Goal: Find specific page/section: Find specific page/section

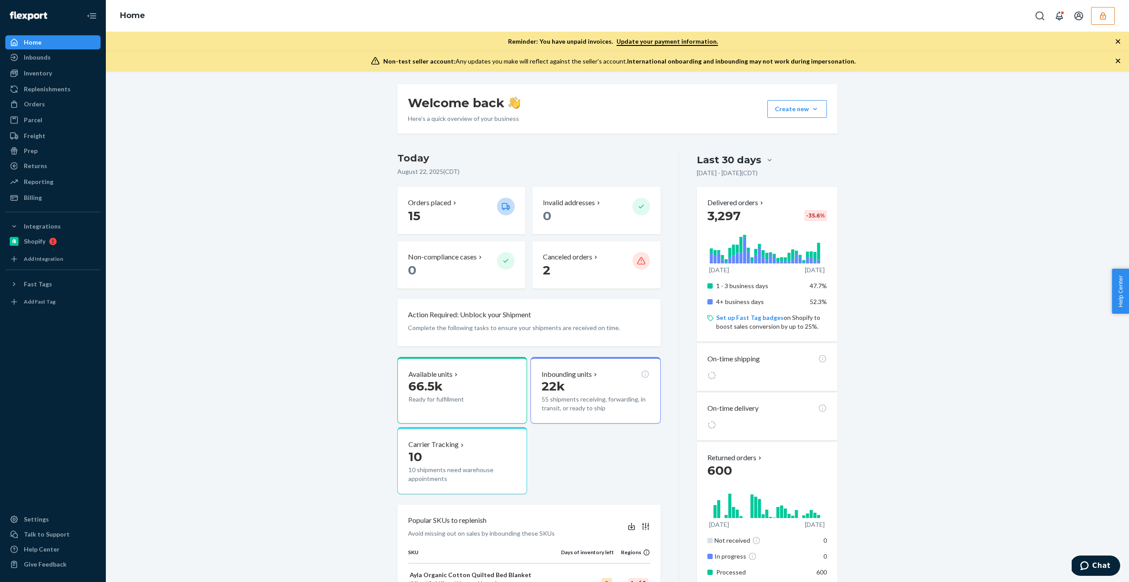
click at [1106, 15] on icon "button" at bounding box center [1103, 15] width 9 height 9
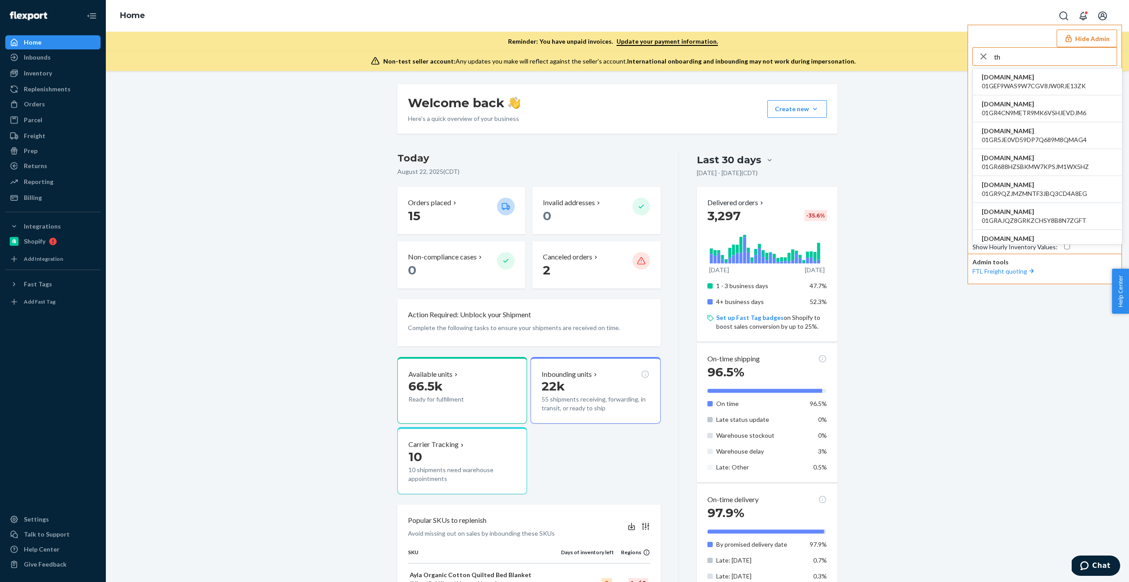
type input "t"
type input "corey"
click at [1009, 105] on span "coreyehearthavenlycom" at bounding box center [1047, 104] width 131 height 9
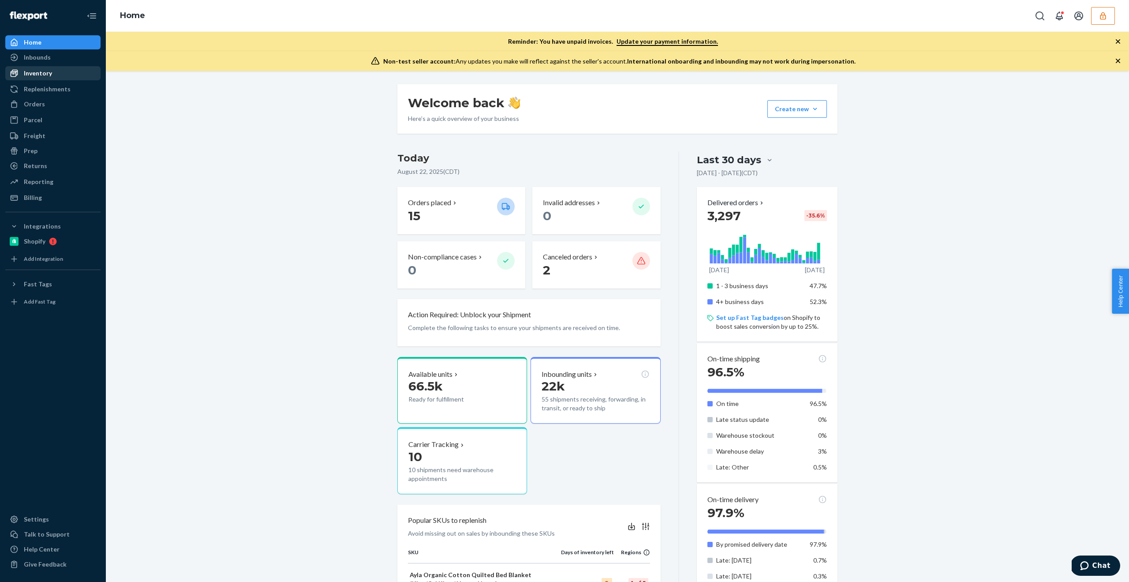
click at [66, 74] on div "Inventory" at bounding box center [53, 73] width 94 height 12
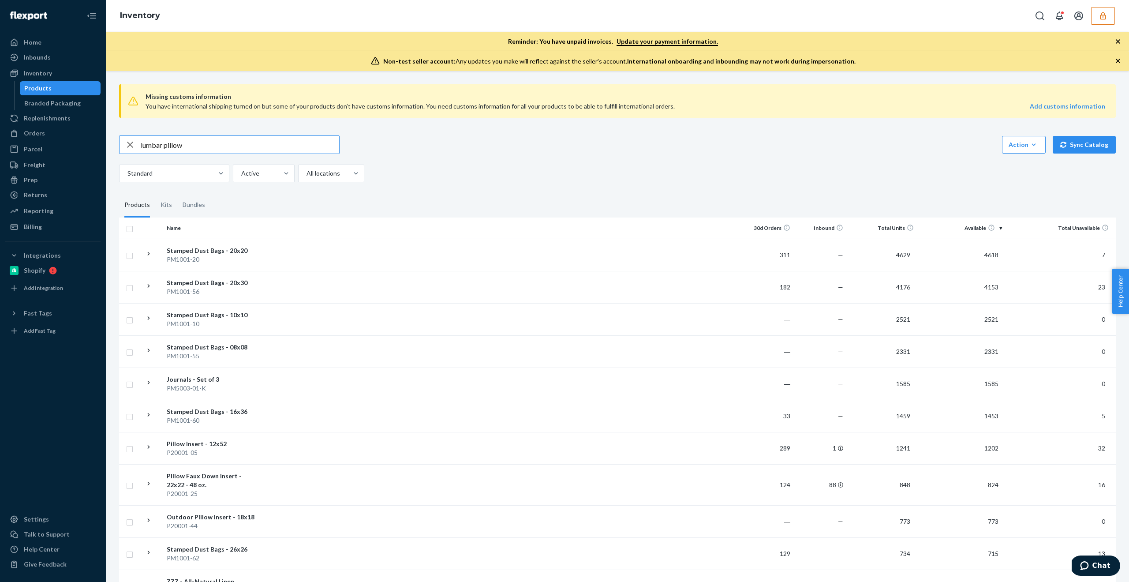
type input "lumbar pillow"
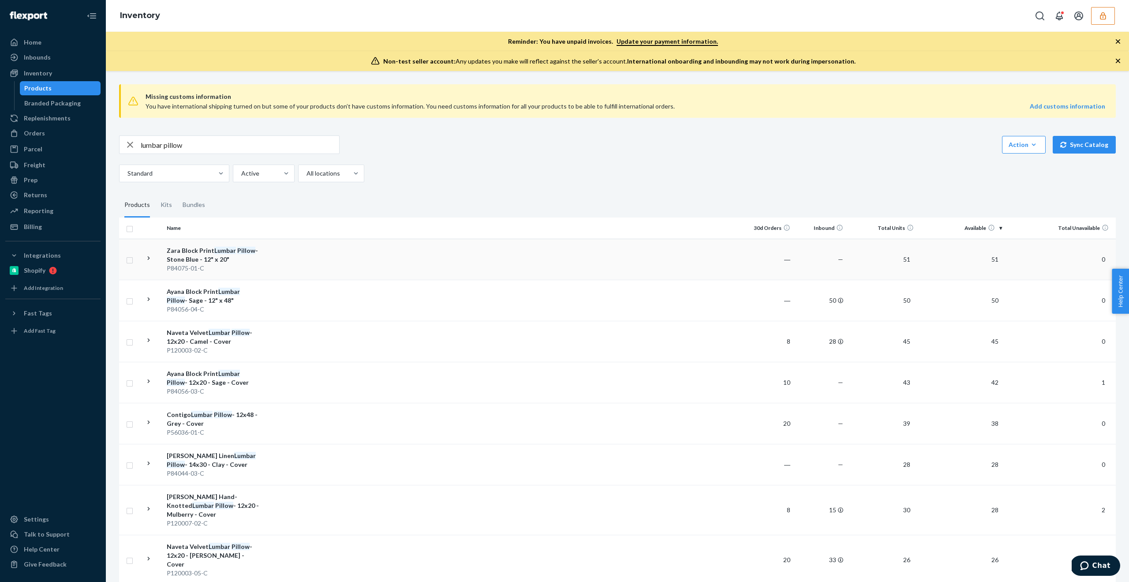
click at [200, 256] on div "Zara Block Print Lumbar Pillow - Stone Blue - 12" x 20"" at bounding box center [213, 255] width 92 height 18
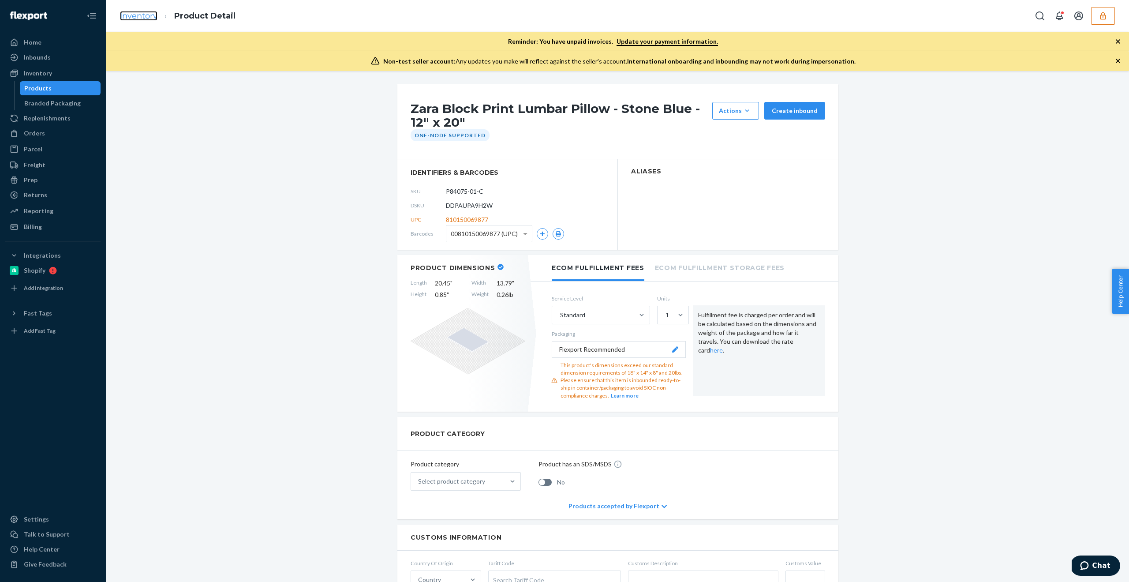
click at [146, 14] on link "Inventory" at bounding box center [138, 16] width 37 height 10
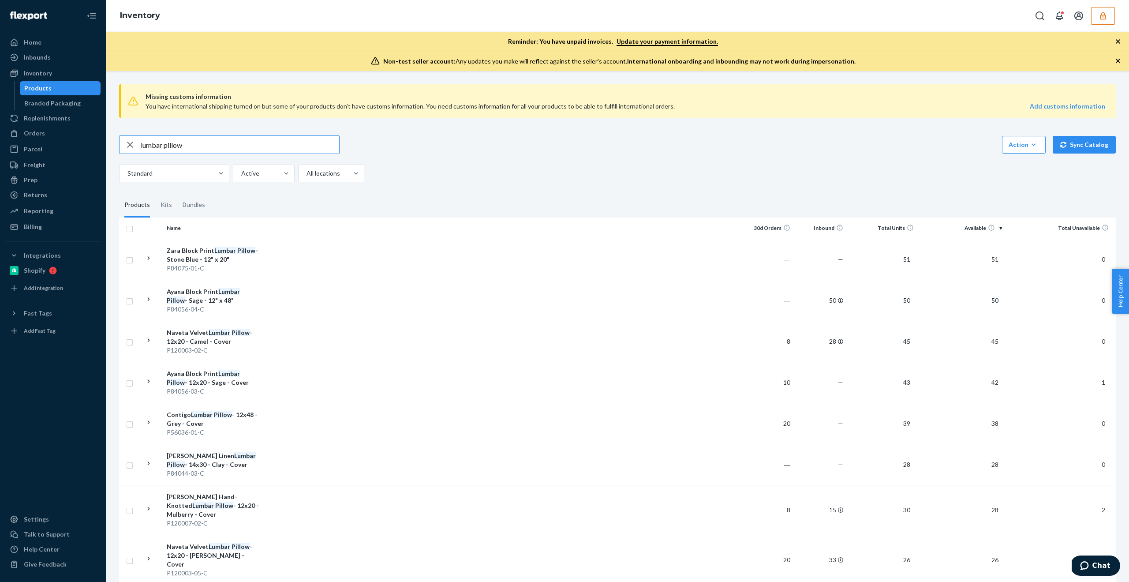
drag, startPoint x: 195, startPoint y: 145, endPoint x: 104, endPoint y: 143, distance: 90.4
click at [104, 143] on div "Home Inbounds Shipping Plans Problems Inventory Products Branded Packaging Repl…" at bounding box center [564, 291] width 1129 height 582
type input "D8WC48N7UU5"
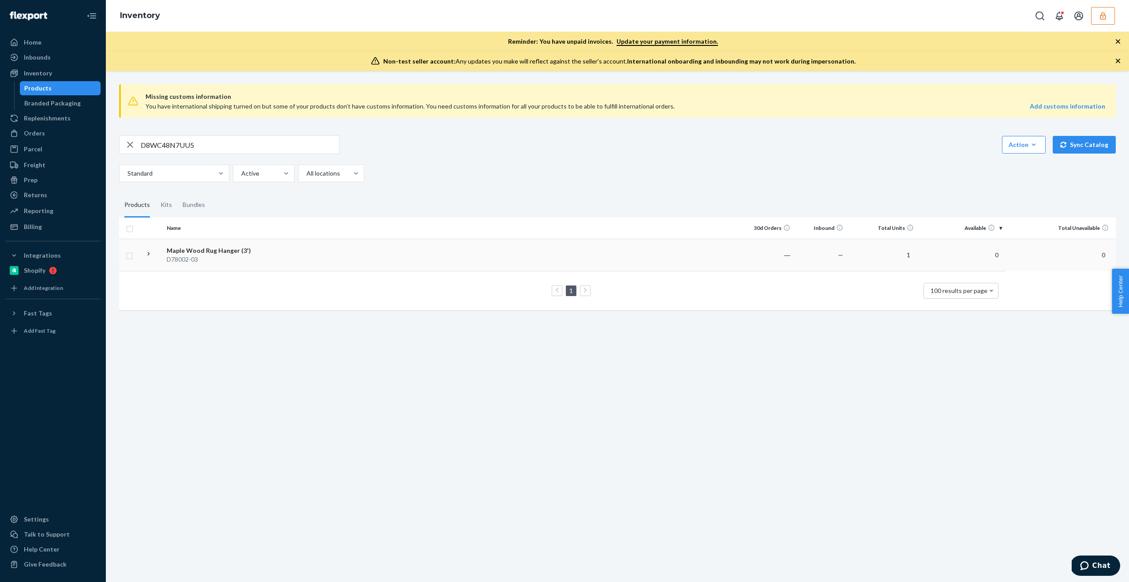
click at [332, 253] on td at bounding box center [501, 255] width 479 height 32
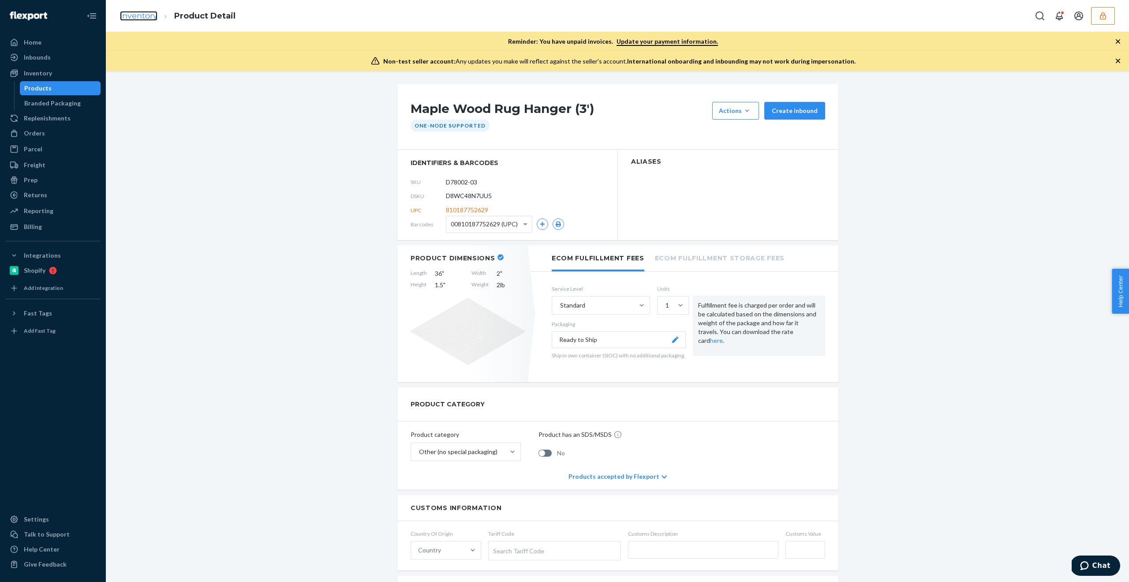
click at [152, 19] on link "Inventory" at bounding box center [138, 16] width 37 height 10
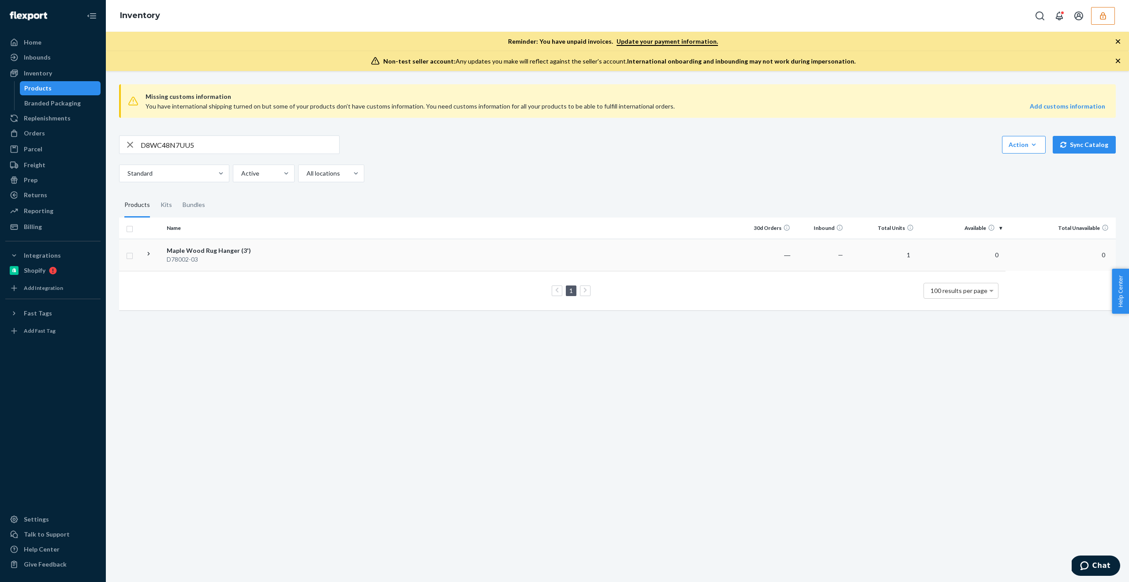
click at [224, 253] on div "Maple Wood Rug Hanger (3')" at bounding box center [213, 250] width 92 height 9
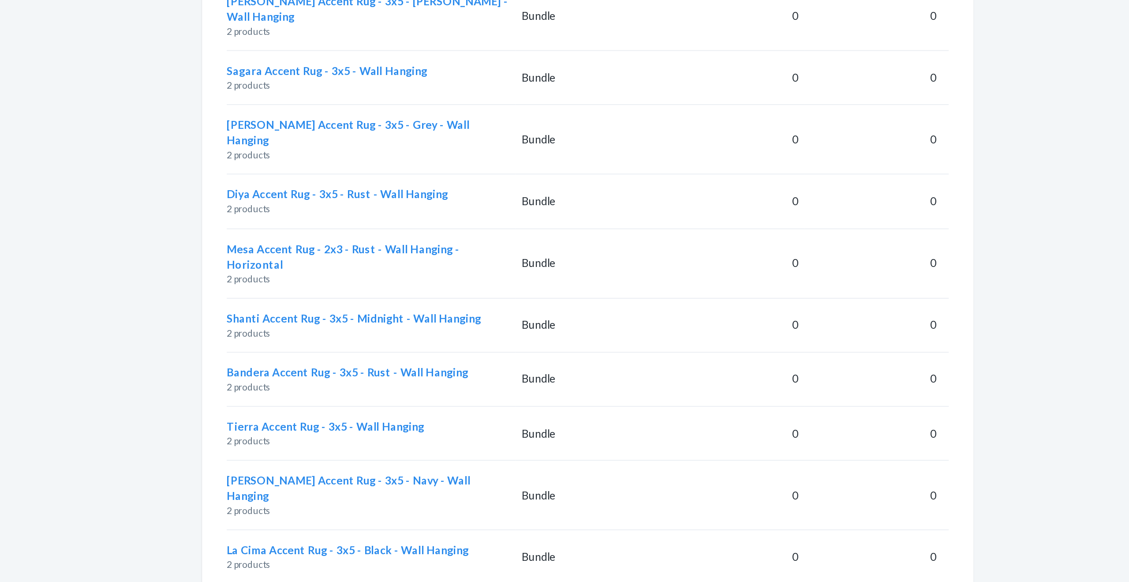
scroll to position [1251, 0]
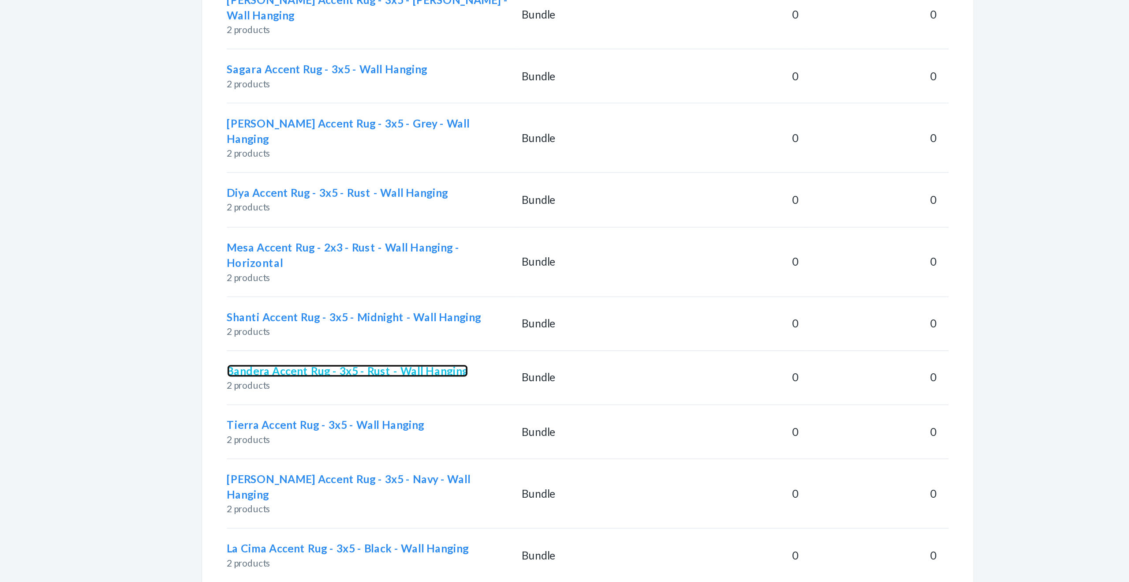
click at [522, 328] on span "Bandera Accent Rug - 3x5 - Rust - Wall Hanging" at bounding box center [481, 331] width 138 height 7
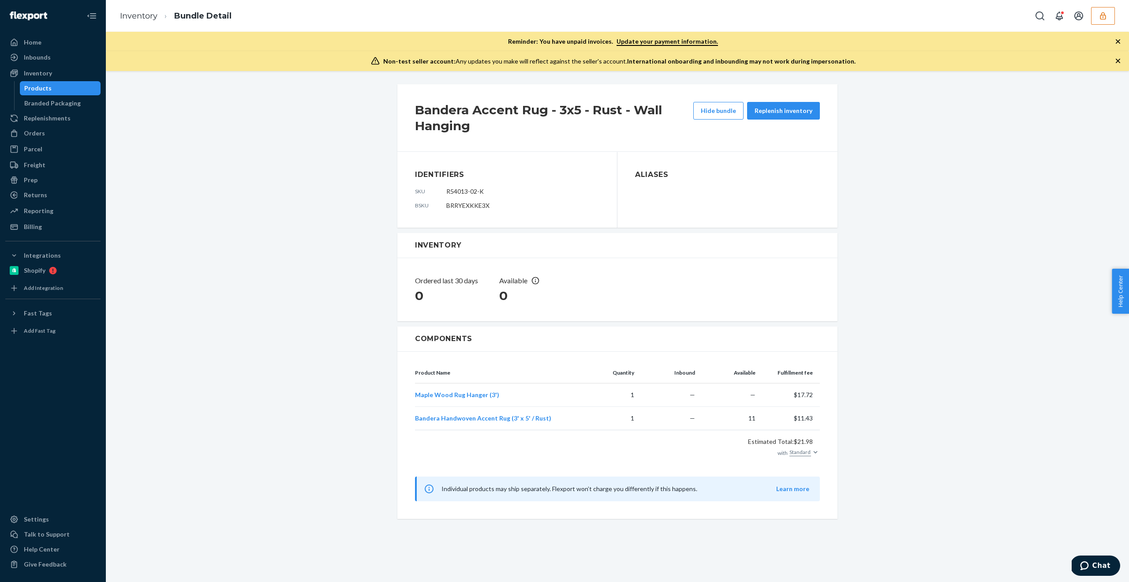
click at [427, 102] on h2 "Bandera Accent Rug - 3x5 - Rust - Wall Hanging" at bounding box center [554, 118] width 278 height 32
click at [146, 14] on link "Inventory" at bounding box center [138, 16] width 37 height 10
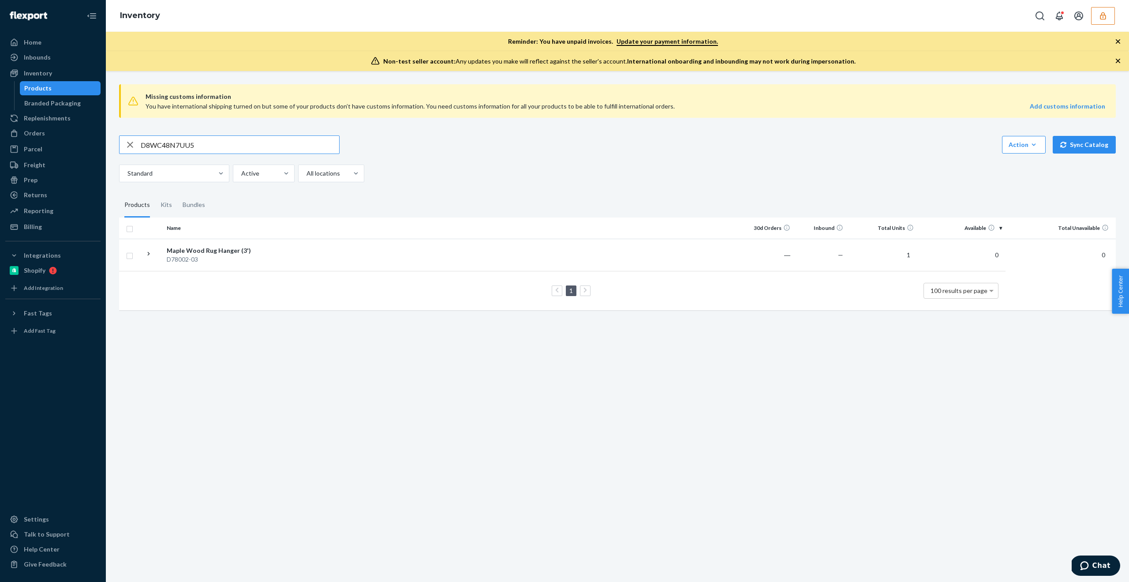
drag, startPoint x: 201, startPoint y: 146, endPoint x: 105, endPoint y: 146, distance: 96.2
click at [105, 146] on div "Home Inbounds Shipping Plans Problems Inventory Products Branded Packaging Repl…" at bounding box center [564, 291] width 1129 height 582
type input "lumbar pillow"
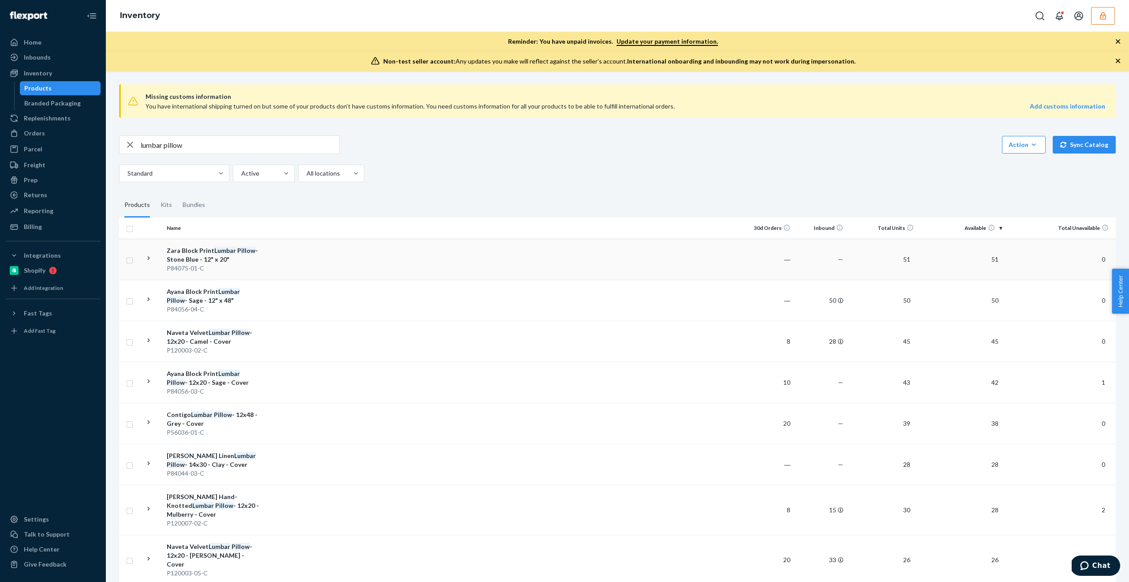
click at [258, 256] on div "Zara Block Print Lumbar Pillow - Stone Blue - 12" x 20"" at bounding box center [213, 255] width 92 height 18
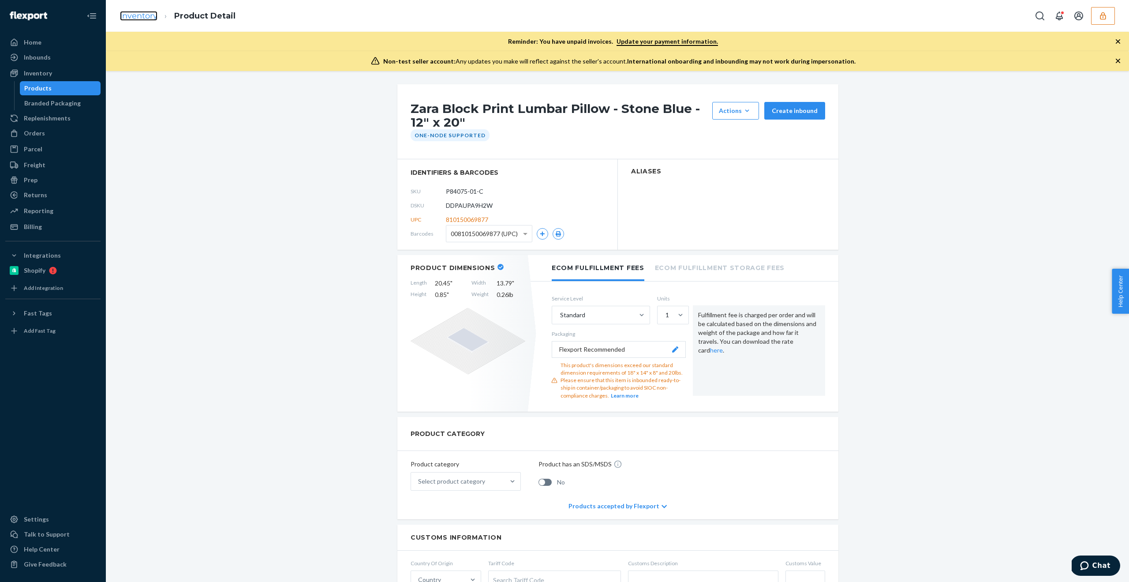
click at [140, 16] on link "Inventory" at bounding box center [138, 16] width 37 height 10
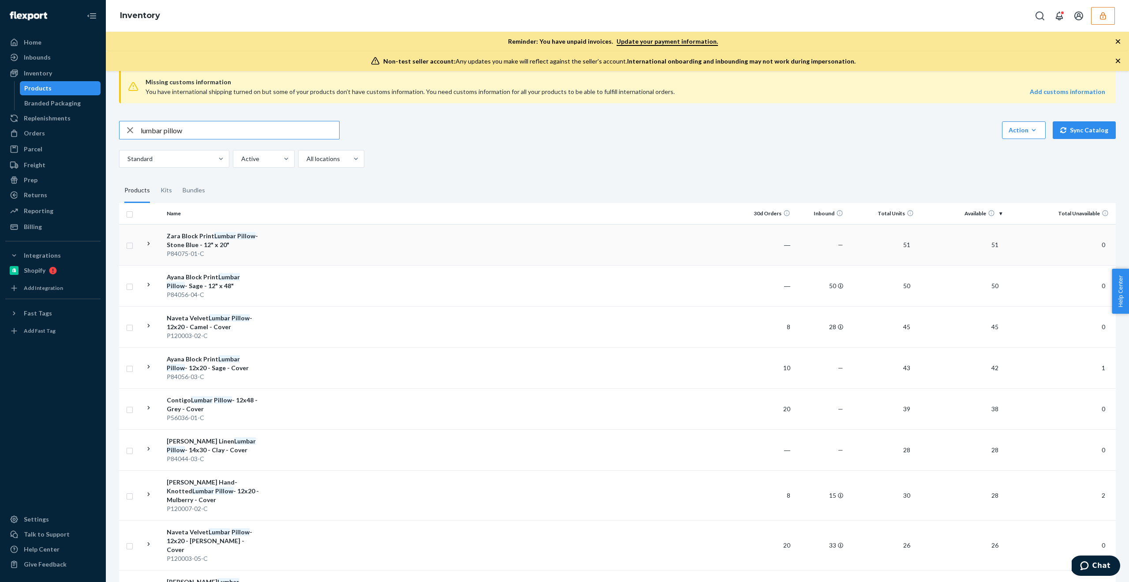
scroll to position [16, 0]
click at [236, 240] on div "Zara Block Print Lumbar Pillow - Stone Blue - 12" x 20"" at bounding box center [213, 239] width 92 height 18
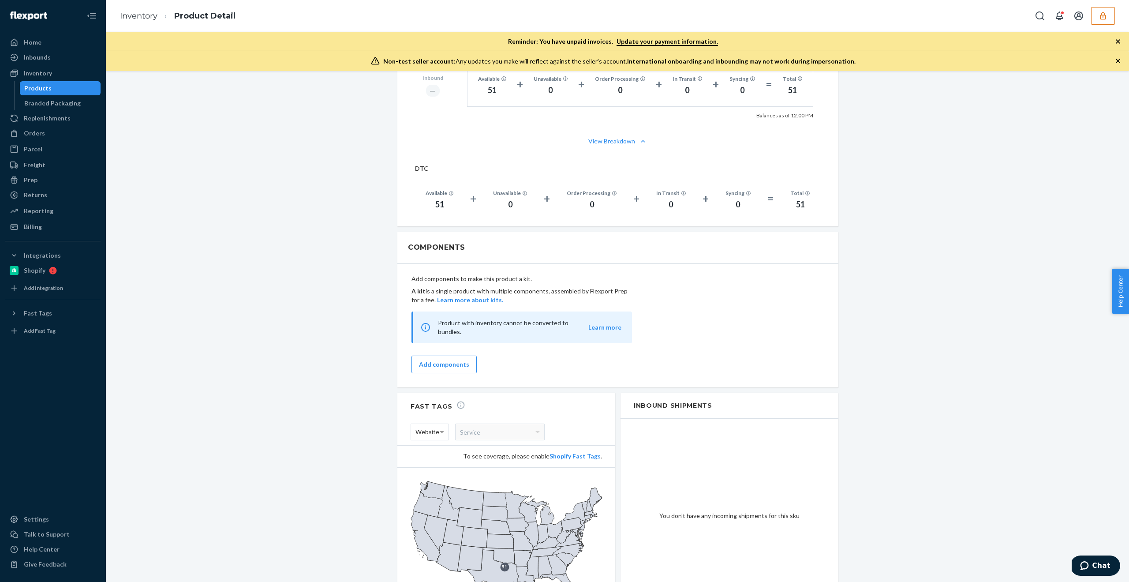
scroll to position [647, 0]
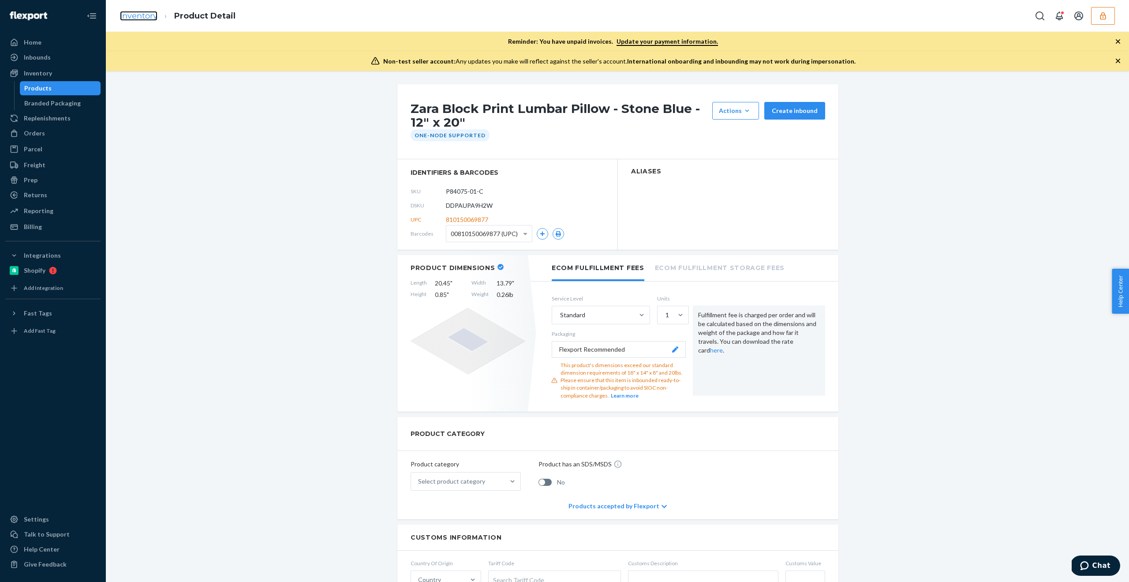
click at [139, 15] on link "Inventory" at bounding box center [138, 16] width 37 height 10
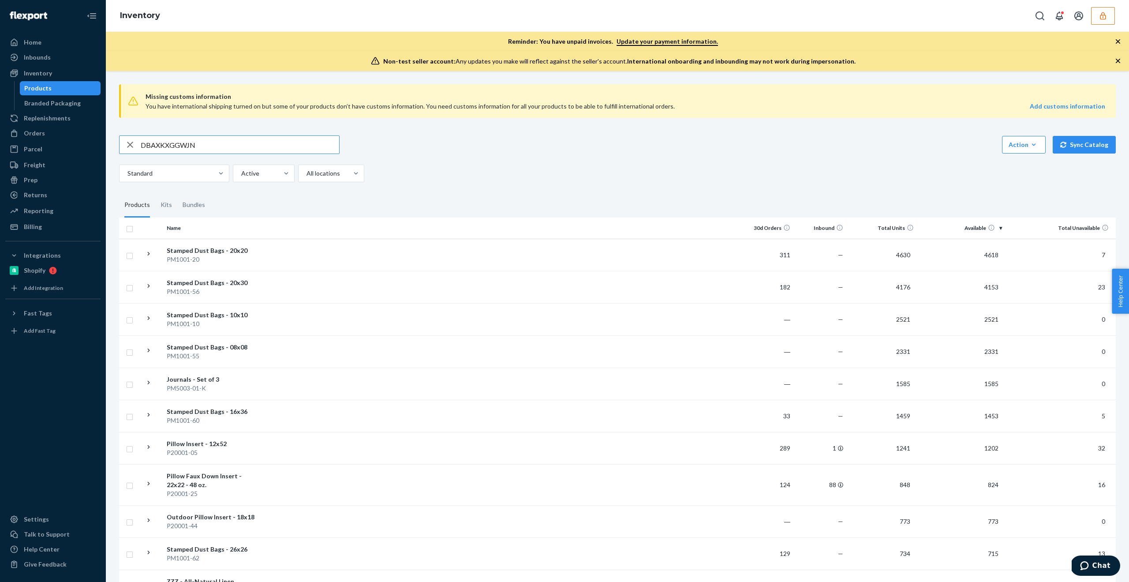
type input "DBAXKXGGWJN"
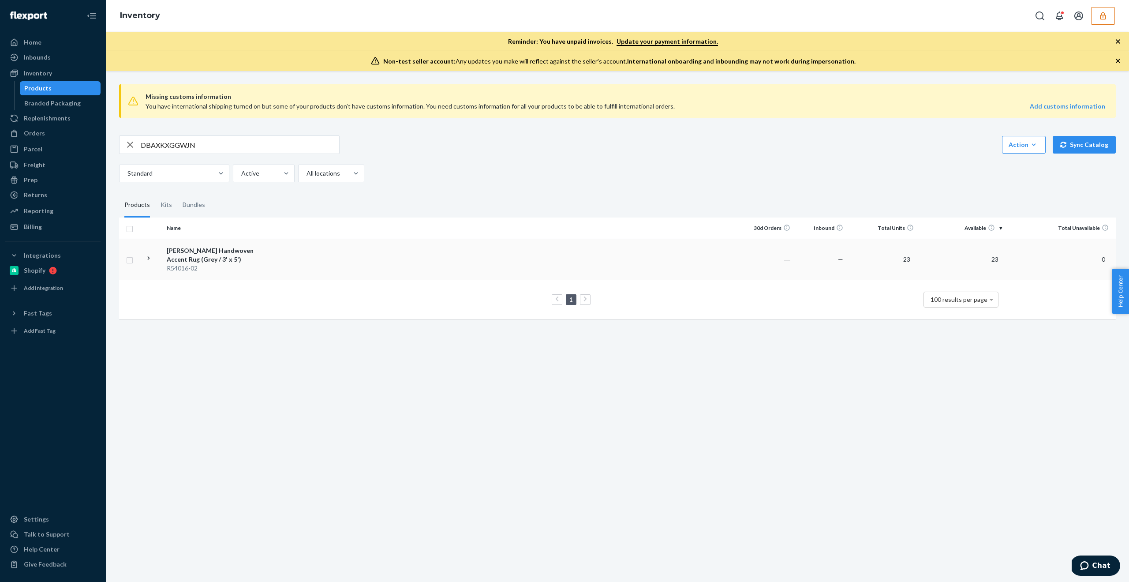
click at [261, 259] on td "Agustin Handwoven Accent Rug (Grey / 3' x 5') R54016-02" at bounding box center [212, 259] width 99 height 41
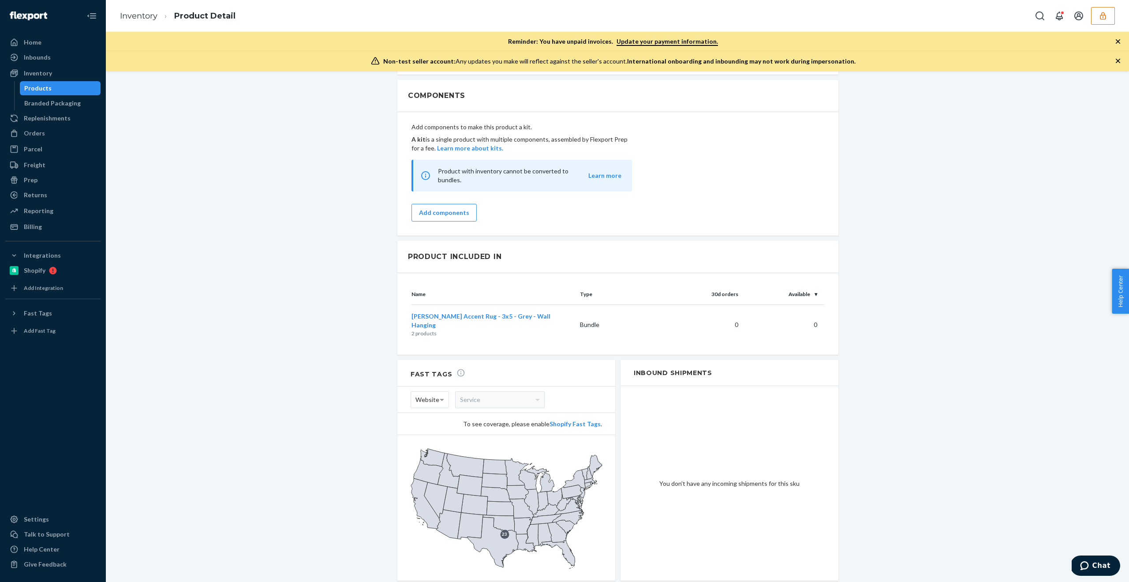
scroll to position [707, 0]
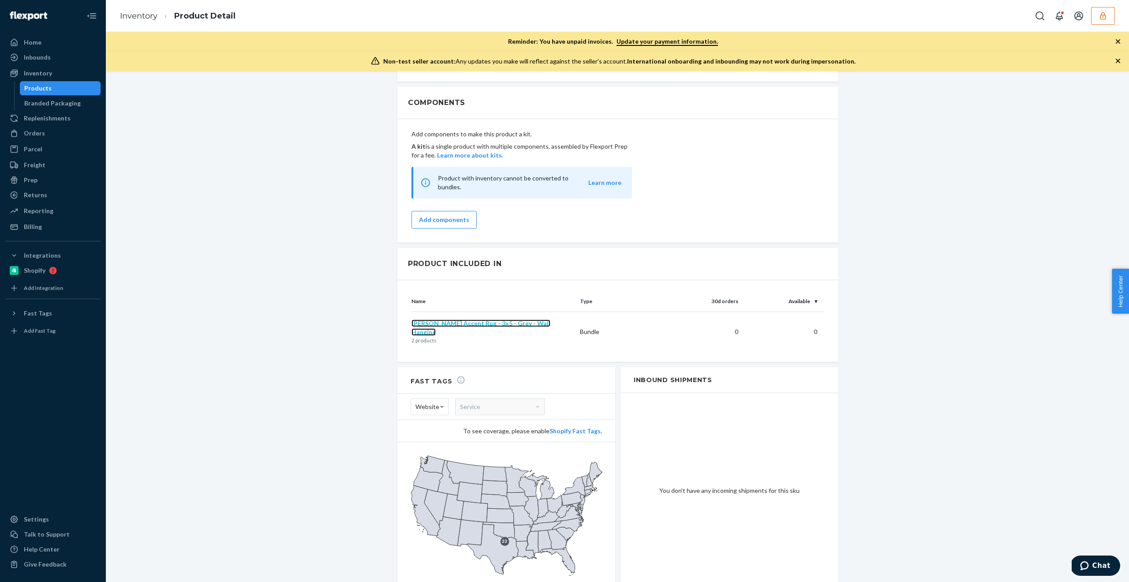
click at [471, 319] on span "[PERSON_NAME] Accent Rug - 3x5 - Grey - Wall Hanging" at bounding box center [481, 327] width 139 height 16
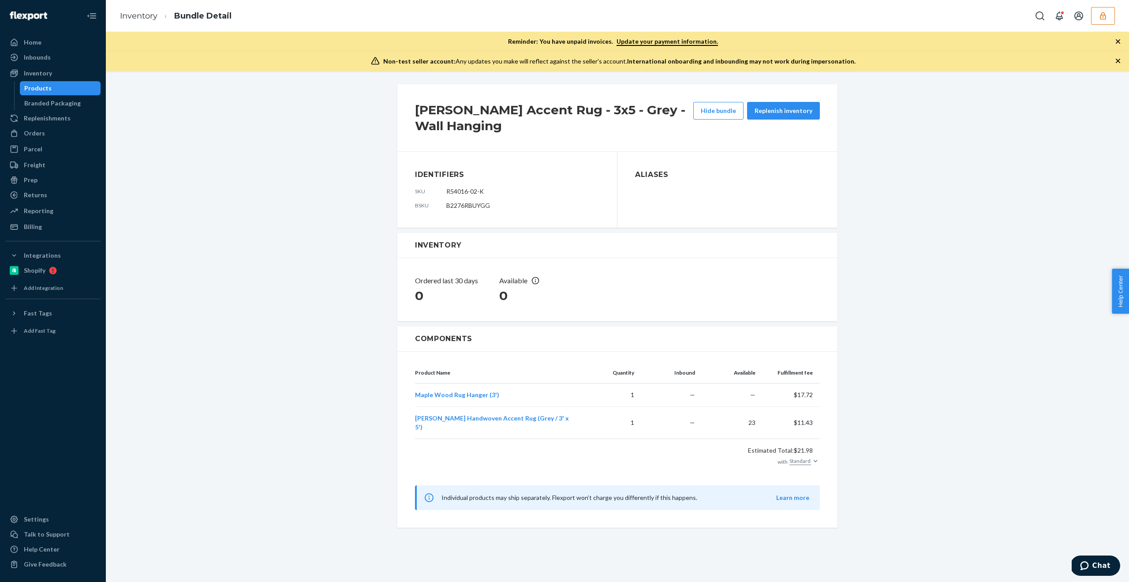
click at [1114, 8] on button "button" at bounding box center [1103, 16] width 24 height 18
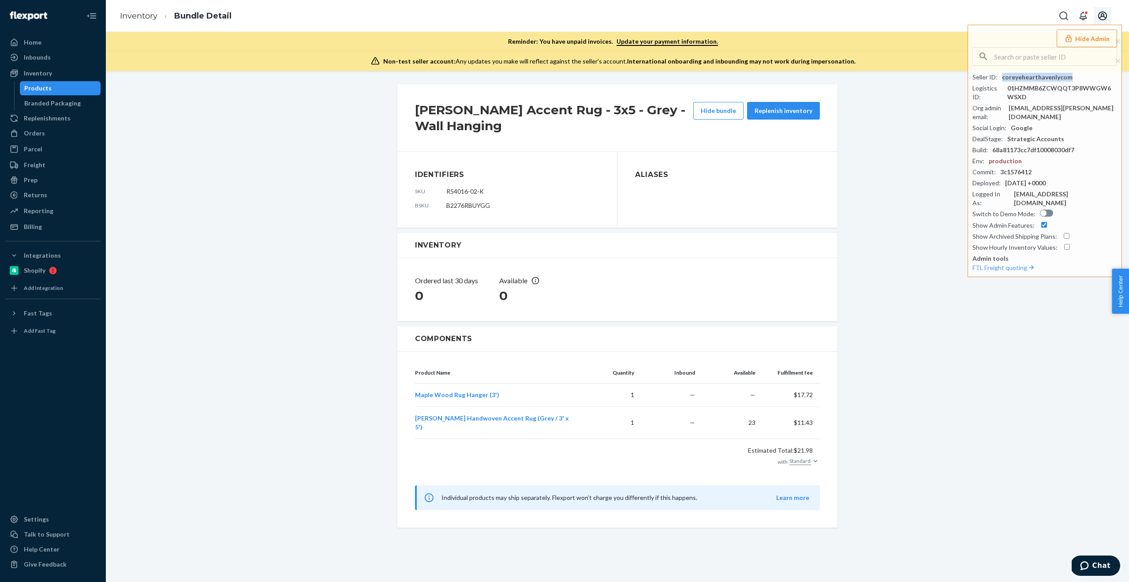
click at [1099, 16] on icon "Open account menu" at bounding box center [1102, 15] width 9 height 9
click at [1089, 22] on div "Log out" at bounding box center [1099, 18] width 21 height 9
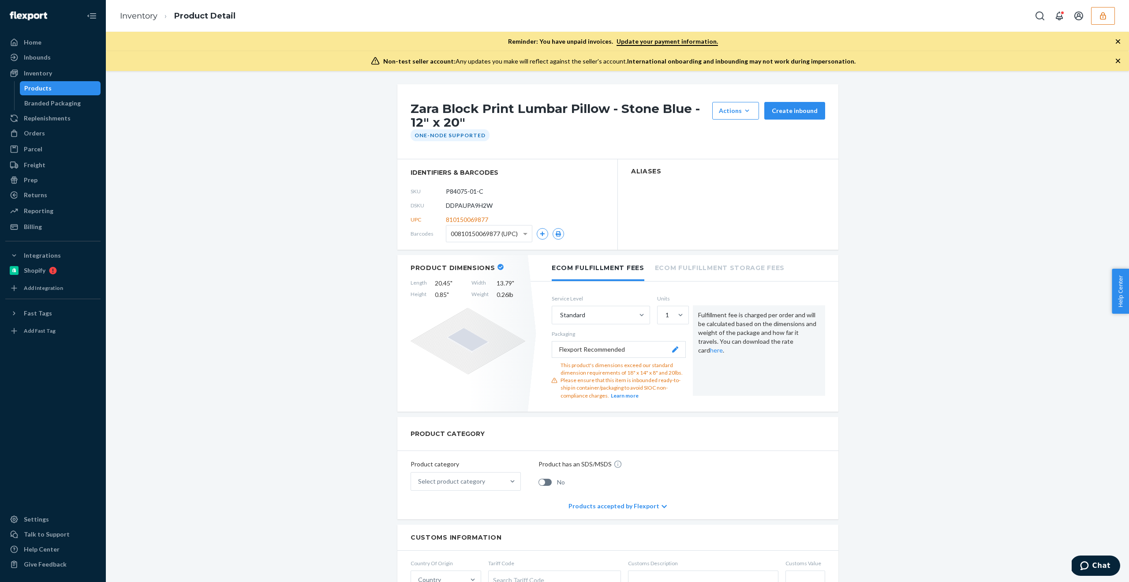
scroll to position [647, 0]
